Goal: Information Seeking & Learning: Find specific fact

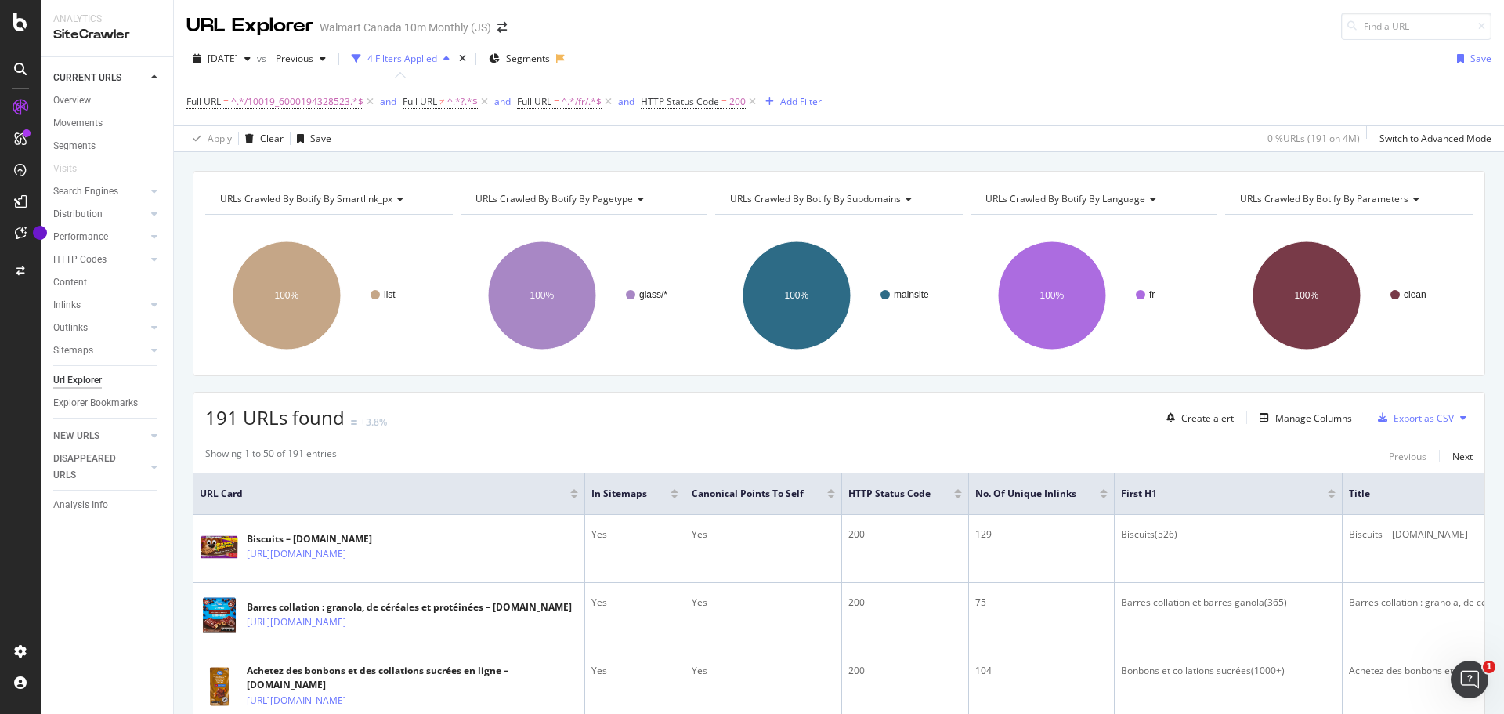
click at [626, 38] on div "URL Explorer Walmart Canada 10m Monthly (JS)" at bounding box center [839, 20] width 1331 height 40
click at [547, 100] on span "Full URL" at bounding box center [534, 101] width 34 height 13
click at [547, 167] on input "/fr/" at bounding box center [605, 166] width 148 height 25
type input "/en/"
click at [693, 198] on div "Apply" at bounding box center [691, 200] width 24 height 13
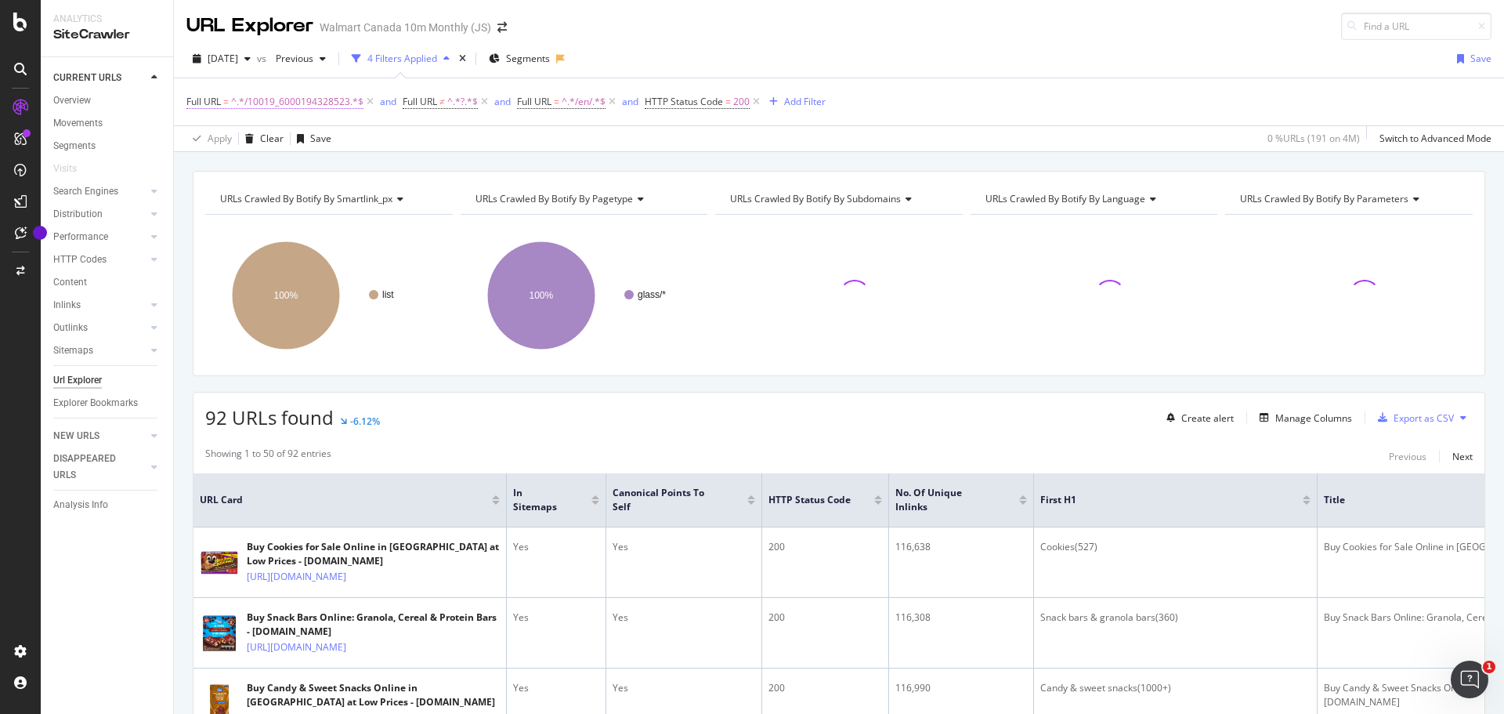
click at [300, 100] on span "^.*/10019_6000194328523.*$" at bounding box center [297, 102] width 132 height 22
click at [328, 164] on input "/10019_6000194328523" at bounding box center [275, 166] width 148 height 25
paste input "10002-20030-30374-6000202992198"
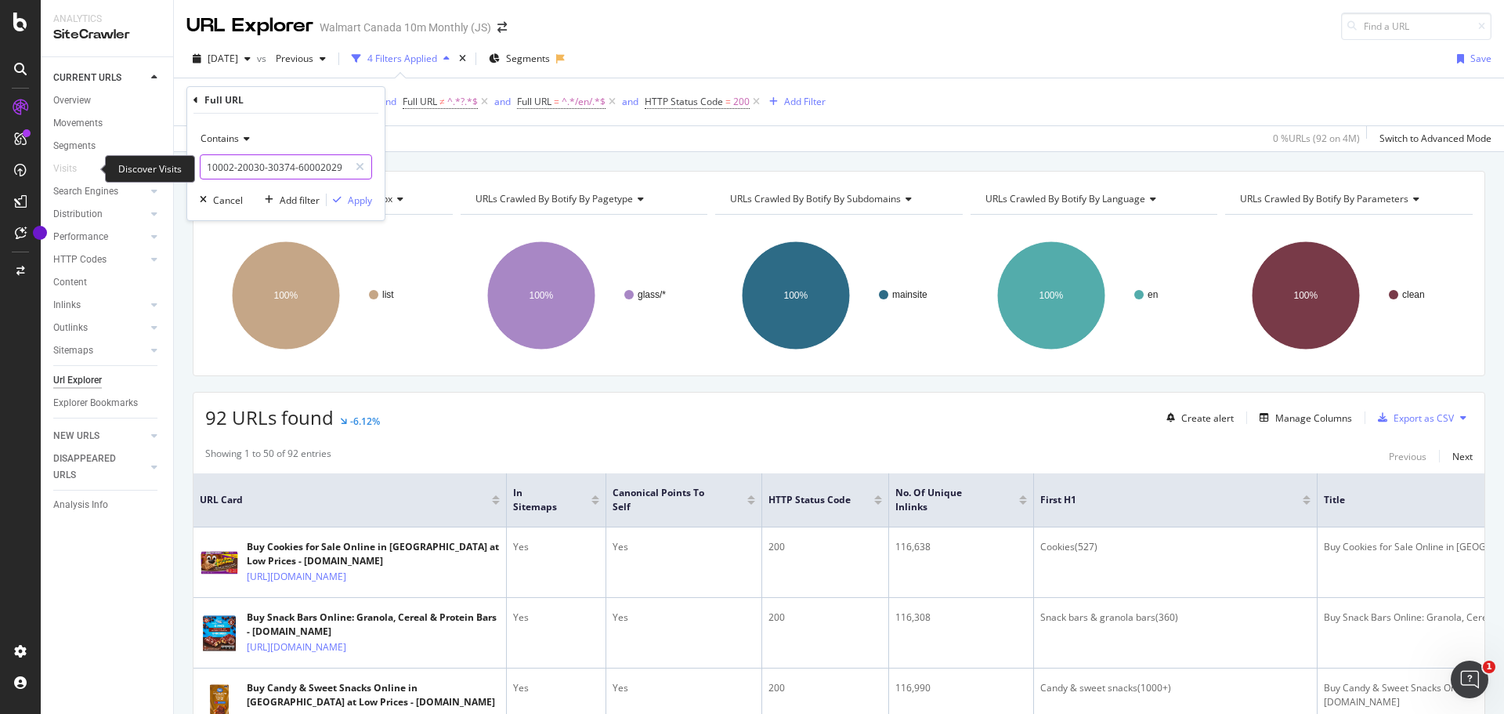
drag, startPoint x: 334, startPoint y: 165, endPoint x: 87, endPoint y: 173, distance: 247.0
click at [87, 173] on body "Analytics SiteCrawler CURRENT URLS Overview Movements Segments Visits Search En…" at bounding box center [752, 357] width 1504 height 714
drag, startPoint x: 206, startPoint y: 165, endPoint x: 212, endPoint y: 172, distance: 9.4
click at [210, 169] on input "10002-20030-30374-6000202992198" at bounding box center [275, 166] width 148 height 25
type input "/10002-20030-30374-6000202992198"
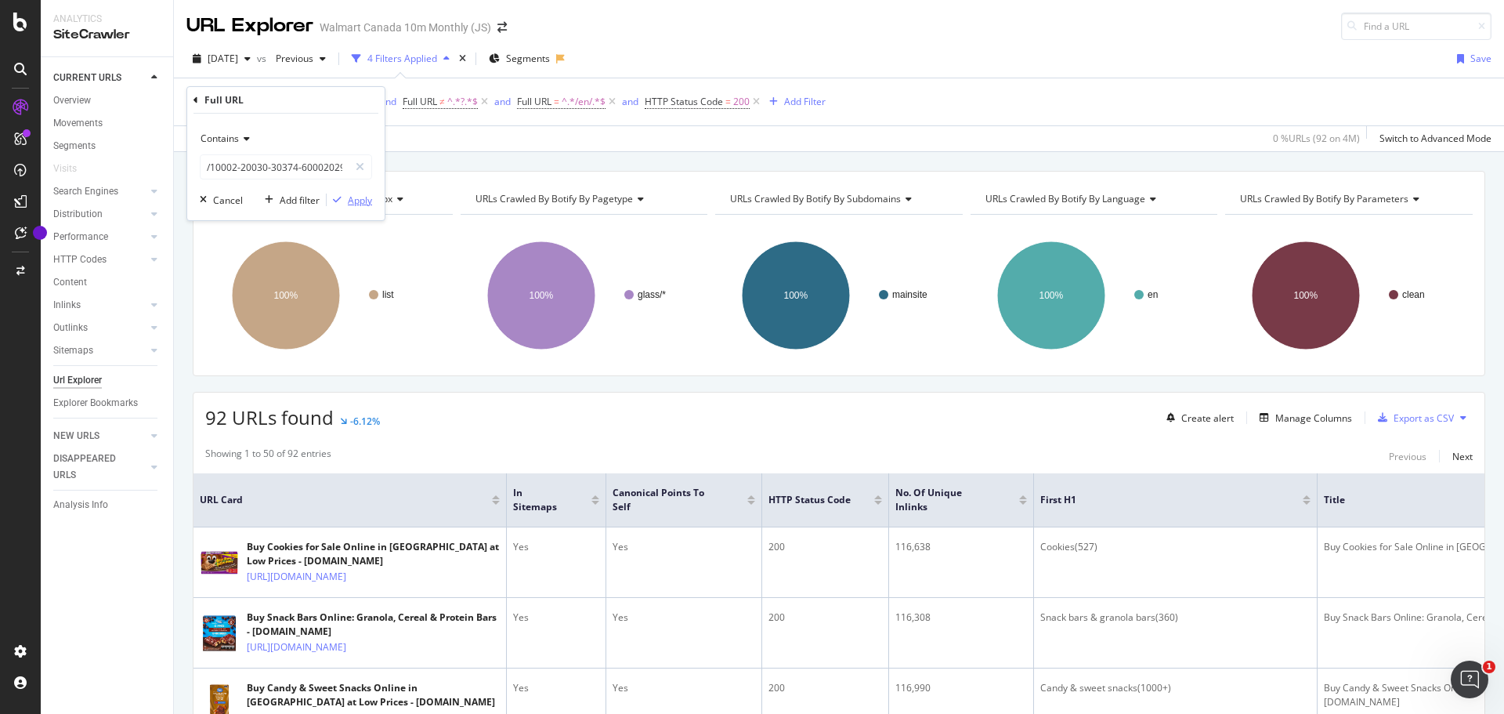
click at [360, 197] on div "Apply" at bounding box center [360, 200] width 24 height 13
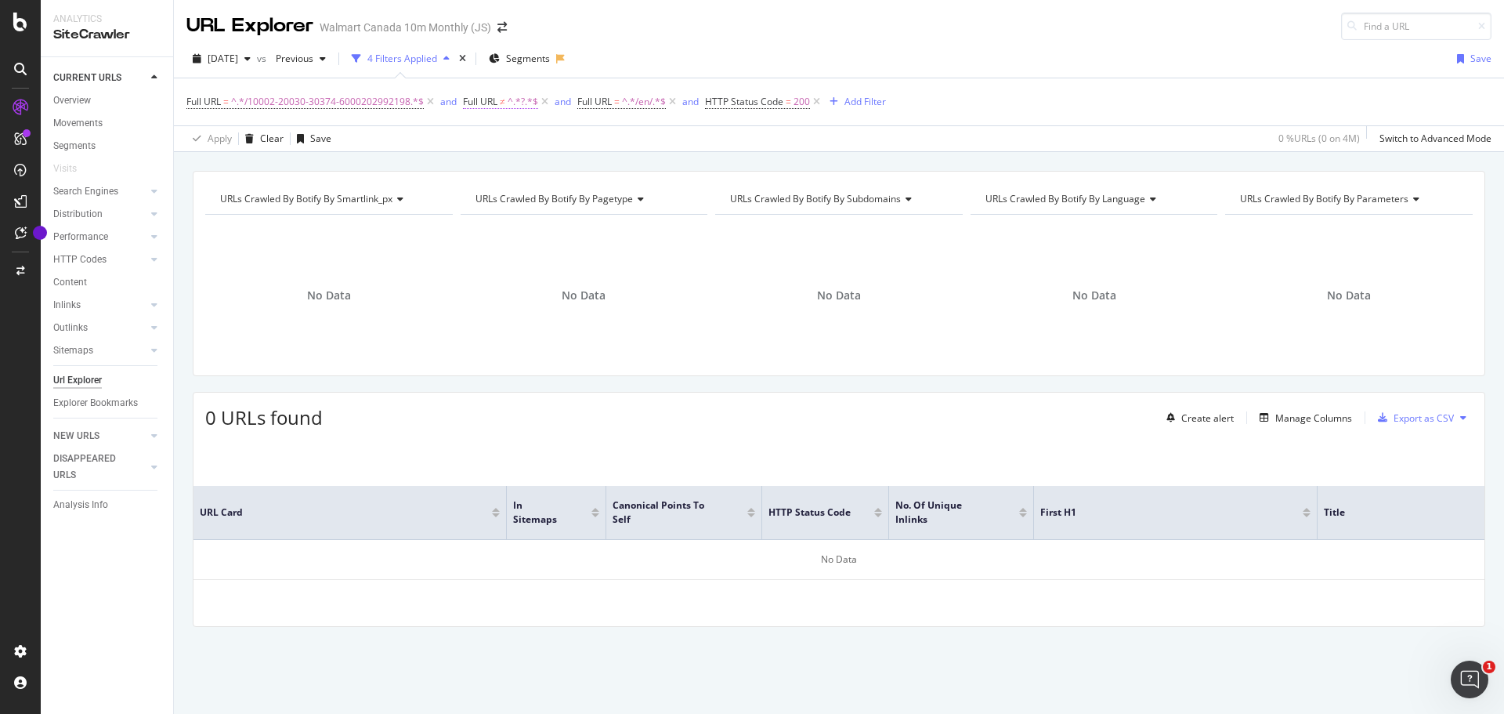
click at [508, 107] on span "^.*?.*$" at bounding box center [523, 102] width 31 height 22
click at [675, 149] on div "Apply Clear Save 0 % URLs ( 0 on 4M ) Switch to Advanced Mode" at bounding box center [839, 138] width 1331 height 26
click at [729, 100] on span "HTTP Status Code" at bounding box center [744, 101] width 78 height 13
click at [918, 107] on div "Full URL = ^.*/10002-20030-30374-6000202992198.*$ and Full URL ≠ ^.*?.*$ and Fu…" at bounding box center [838, 101] width 1305 height 47
